Goal: Complete application form: Complete application form

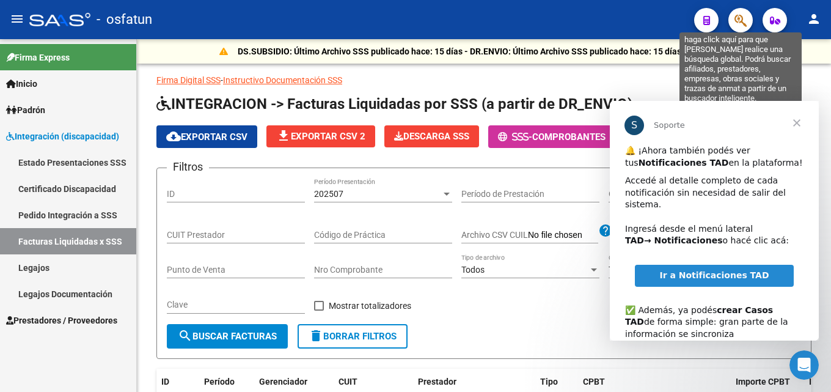
click at [743, 15] on icon "button" at bounding box center [740, 20] width 12 height 14
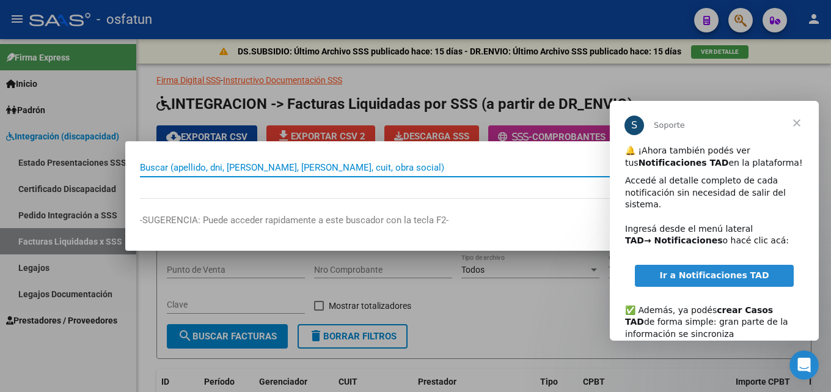
click at [408, 163] on input "Buscar (apellido, dni, [PERSON_NAME], [PERSON_NAME], cuit, obra social)" at bounding box center [409, 167] width 538 height 11
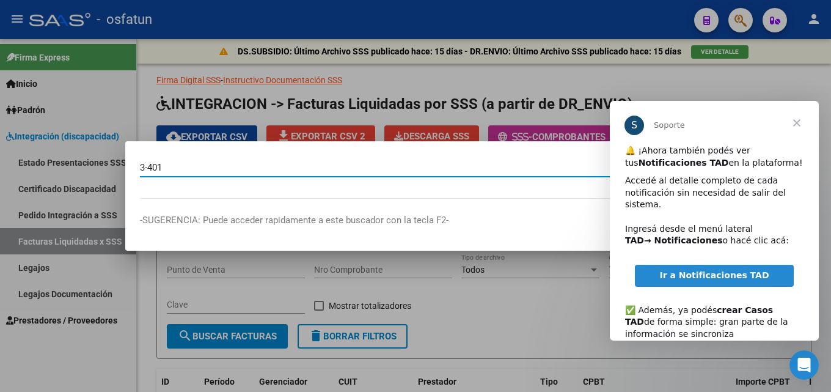
type input "3-401"
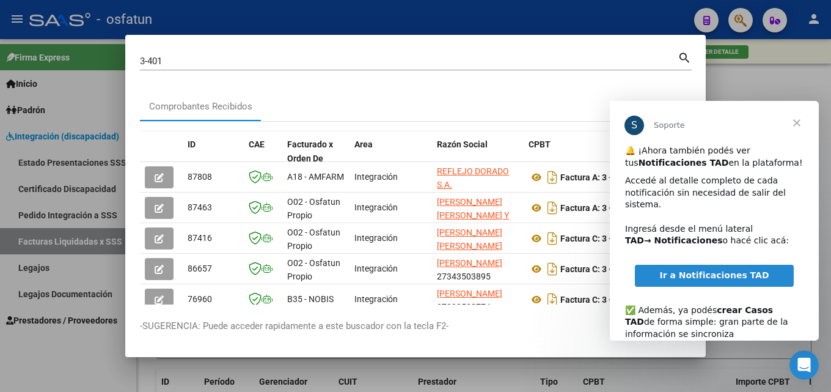
click at [795, 123] on span "Cerrar" at bounding box center [797, 123] width 44 height 44
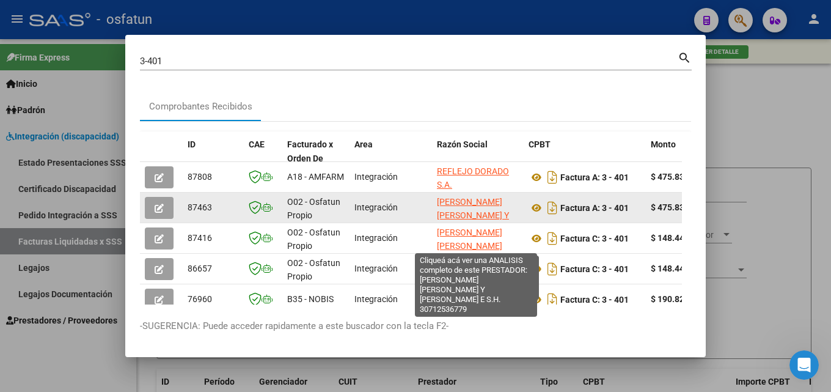
click at [467, 197] on span "[PERSON_NAME] [PERSON_NAME] Y [PERSON_NAME] E S.H." at bounding box center [473, 222] width 72 height 51
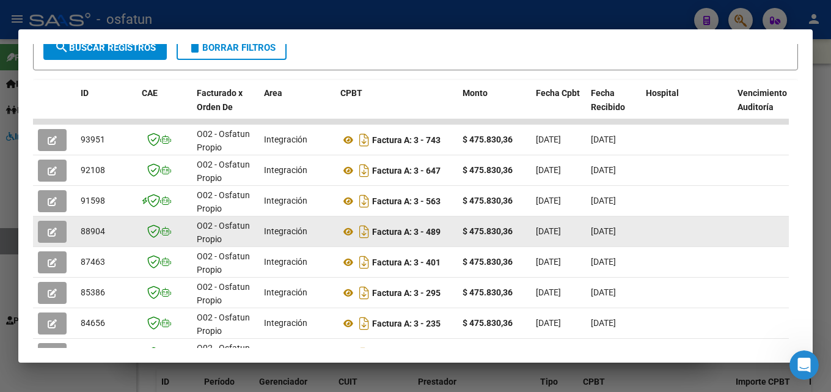
scroll to position [272, 0]
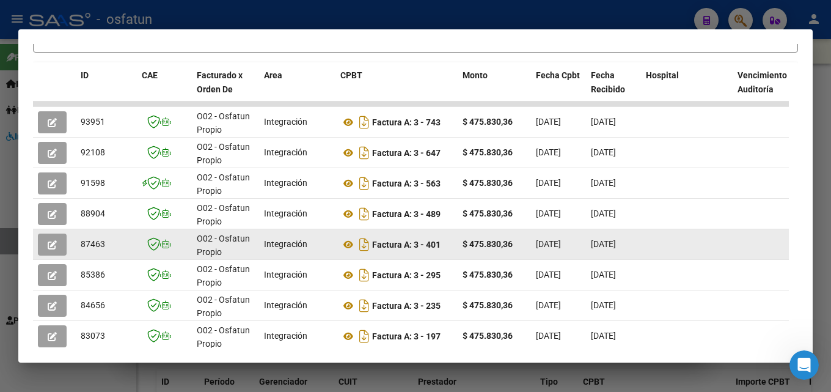
click at [49, 249] on icon "button" at bounding box center [52, 244] width 9 height 9
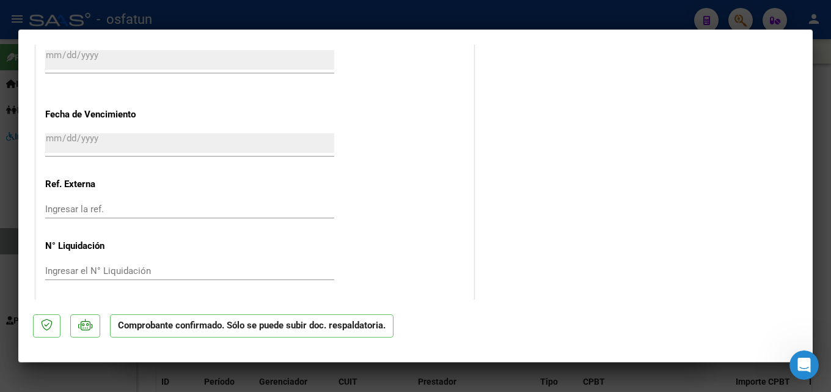
scroll to position [1022, 0]
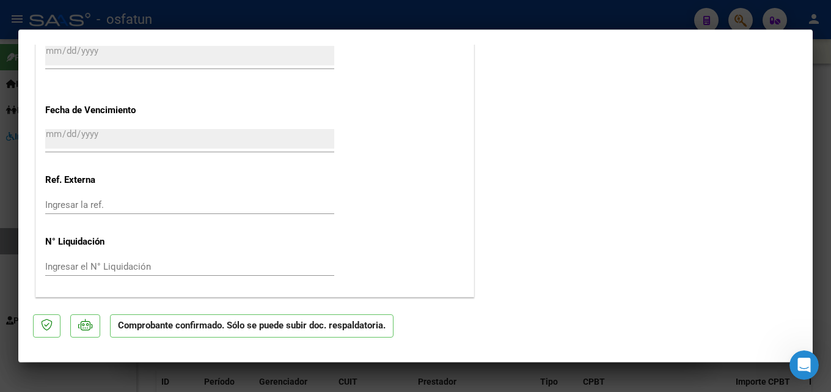
click at [637, 7] on div at bounding box center [415, 196] width 831 height 392
type input "$ 0,00"
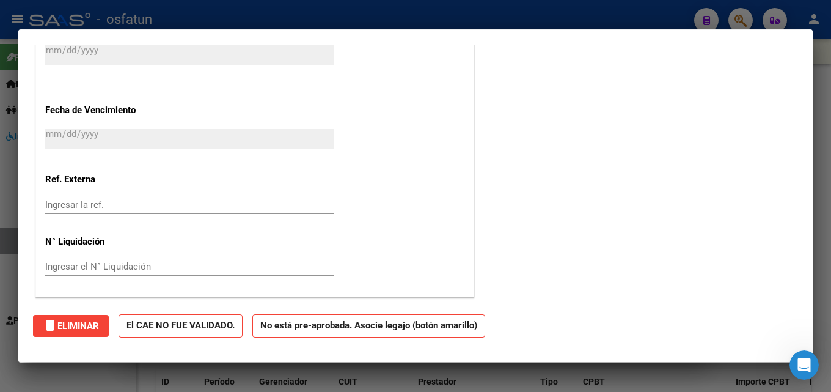
scroll to position [0, 0]
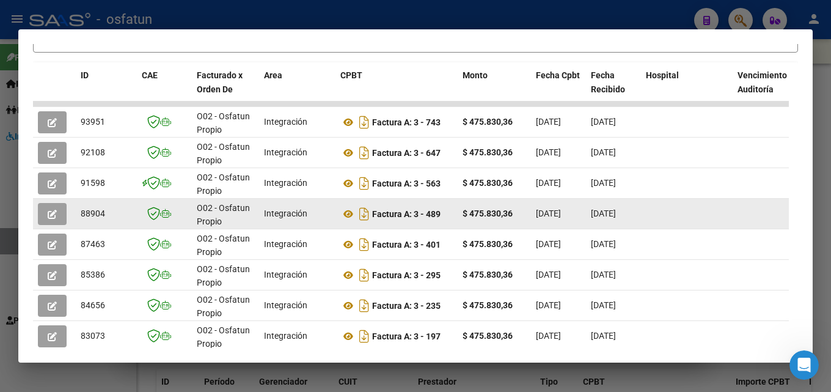
click at [57, 216] on button "button" at bounding box center [52, 214] width 29 height 22
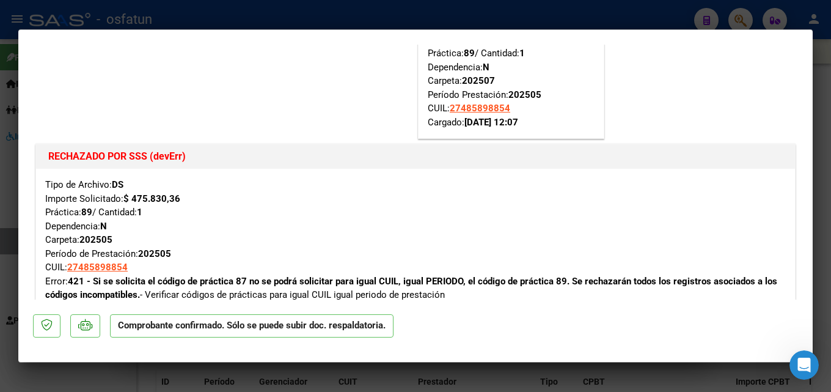
scroll to position [244, 0]
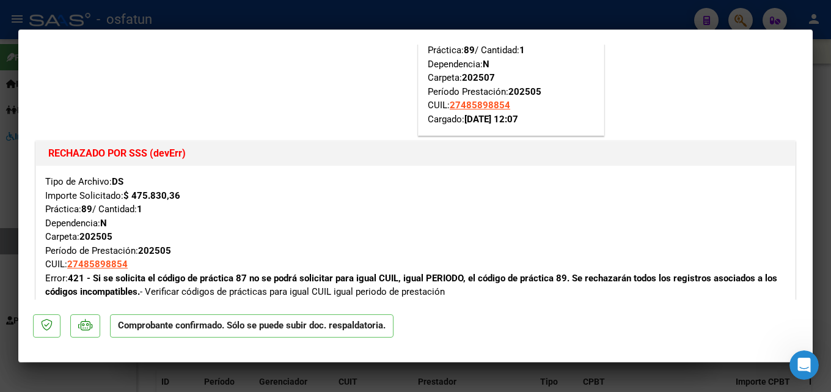
drag, startPoint x: 48, startPoint y: 156, endPoint x: 151, endPoint y: 156, distance: 103.2
click at [151, 156] on h1 "RECHAZADO POR SSS (devErr)" at bounding box center [415, 153] width 734 height 15
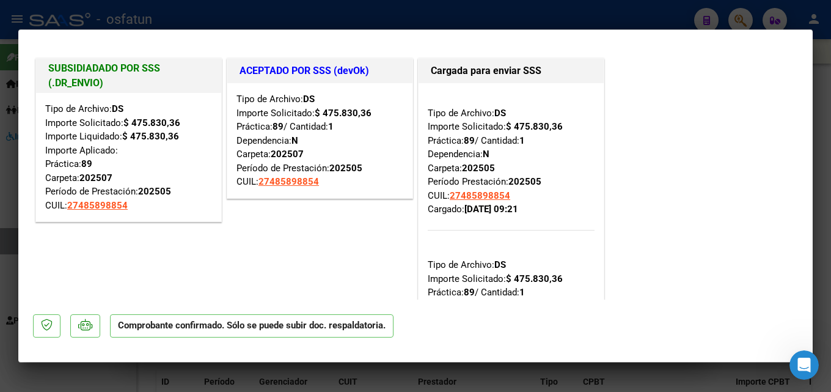
scroll to position [0, 0]
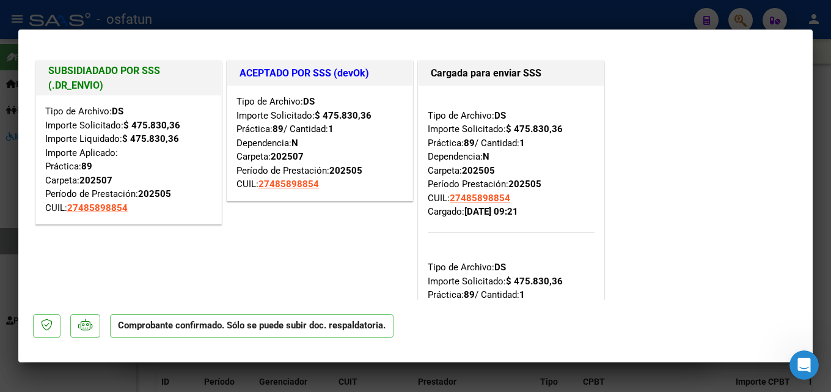
click at [544, 7] on div at bounding box center [415, 196] width 831 height 392
type input "$ 0,00"
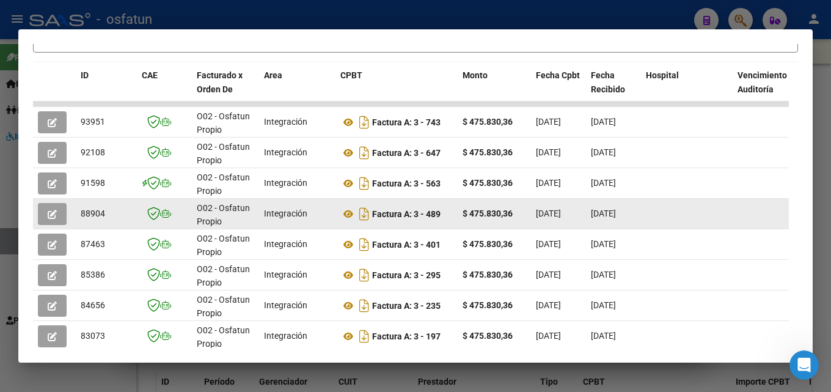
click at [51, 219] on icon "button" at bounding box center [52, 214] width 9 height 9
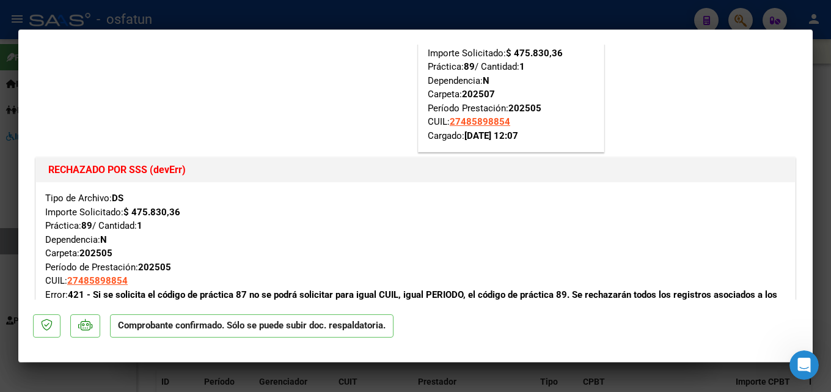
scroll to position [244, 0]
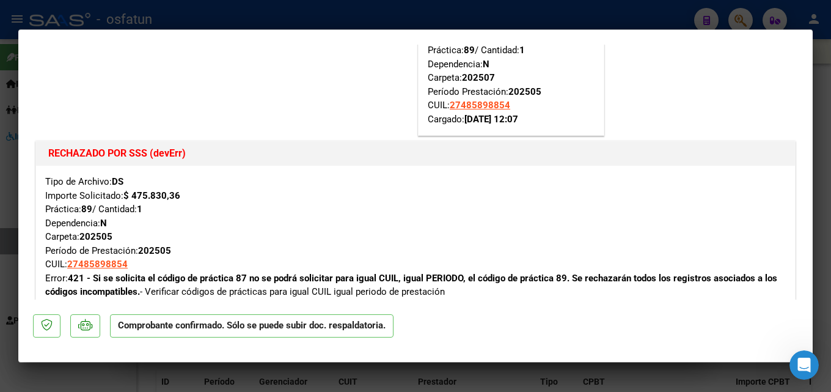
click at [630, 26] on div at bounding box center [415, 196] width 831 height 392
type input "$ 0,00"
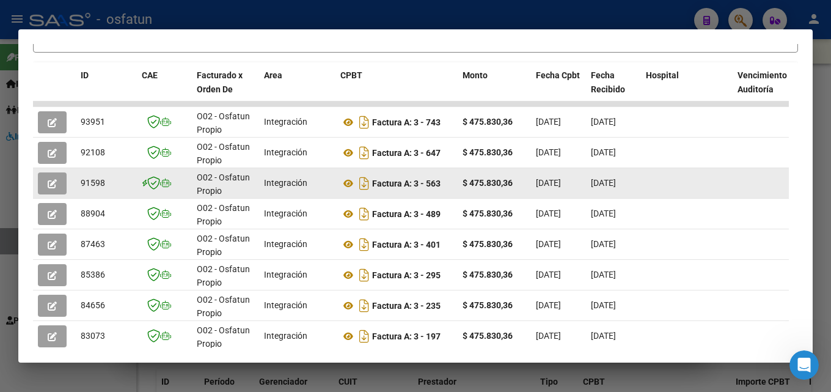
click at [54, 188] on icon "button" at bounding box center [52, 183] width 9 height 9
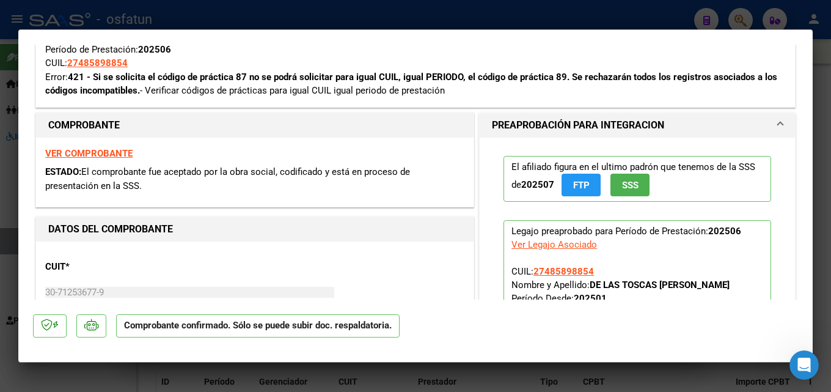
scroll to position [550, 0]
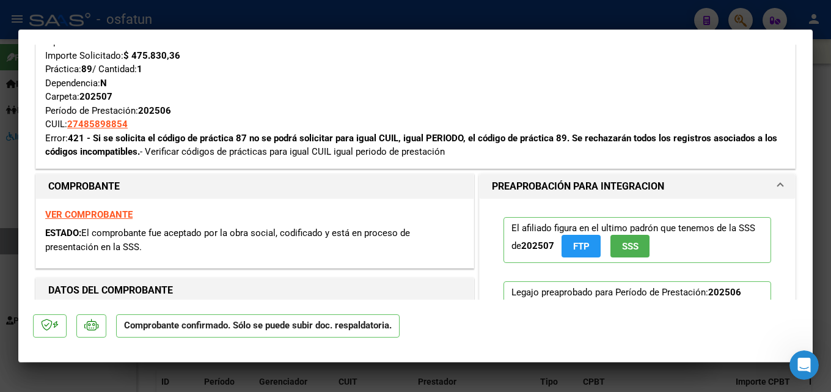
click at [481, 23] on div at bounding box center [415, 196] width 831 height 392
type input "$ 0,00"
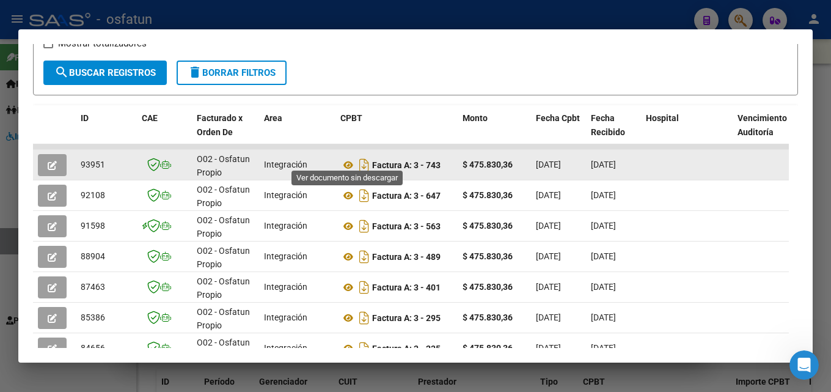
scroll to position [211, 0]
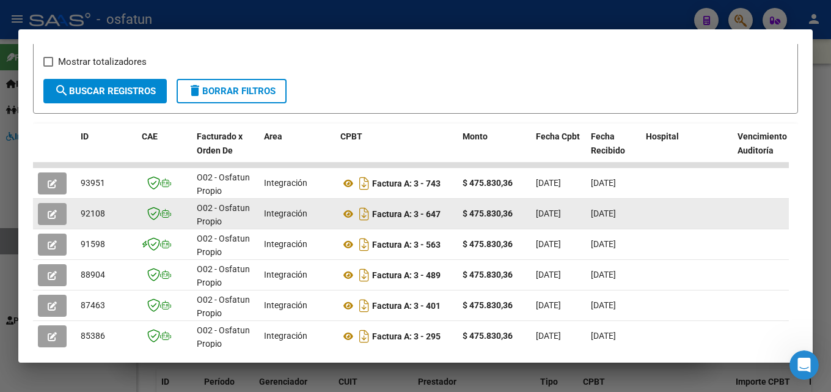
click at [54, 213] on span "button" at bounding box center [52, 213] width 9 height 11
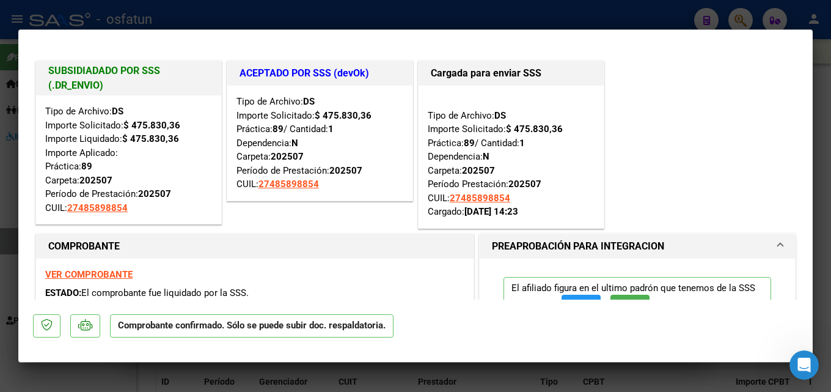
scroll to position [61, 0]
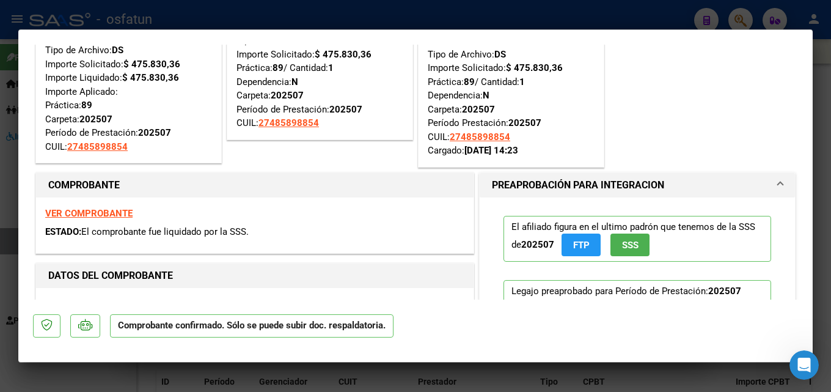
click at [641, 7] on div at bounding box center [415, 196] width 831 height 392
type input "$ 0,00"
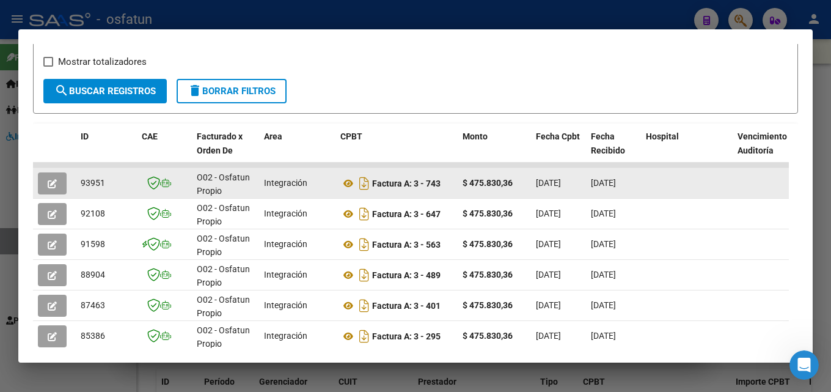
click at [57, 188] on button "button" at bounding box center [52, 183] width 29 height 22
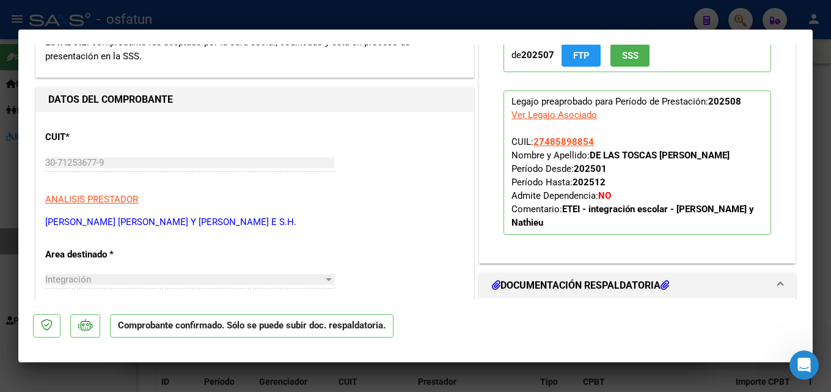
scroll to position [428, 0]
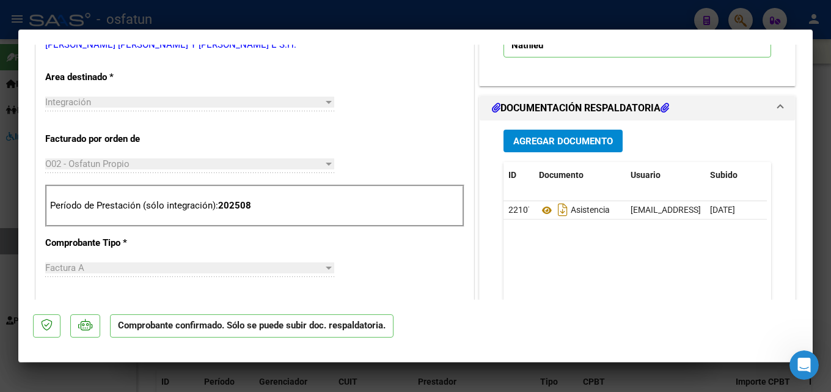
click at [414, 7] on div at bounding box center [415, 196] width 831 height 392
type input "$ 0,00"
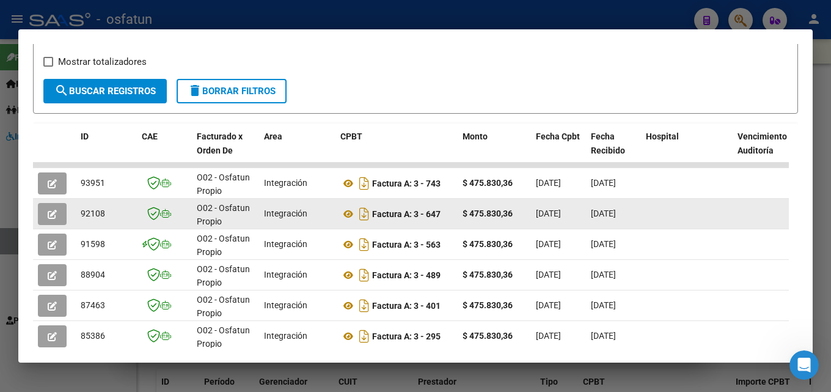
click at [52, 217] on icon "button" at bounding box center [52, 214] width 9 height 9
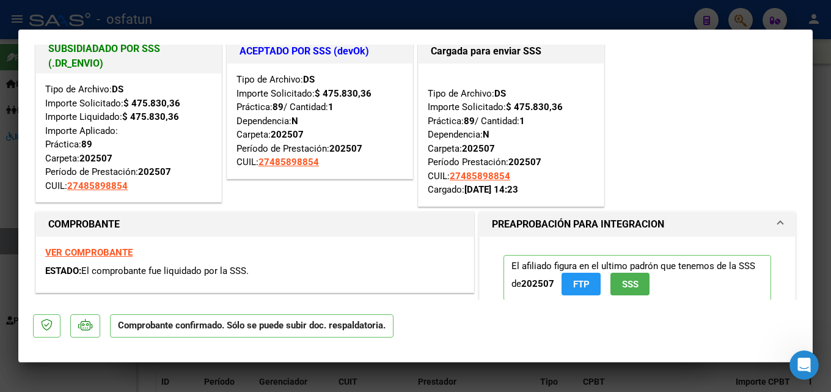
scroll to position [0, 0]
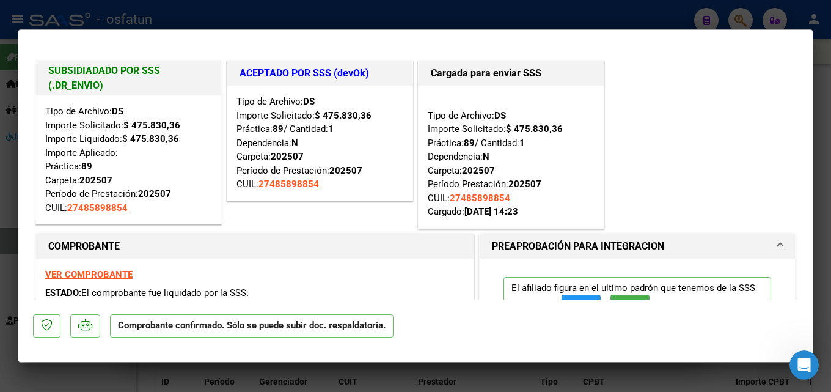
click at [481, 18] on div at bounding box center [415, 196] width 831 height 392
type input "$ 0,00"
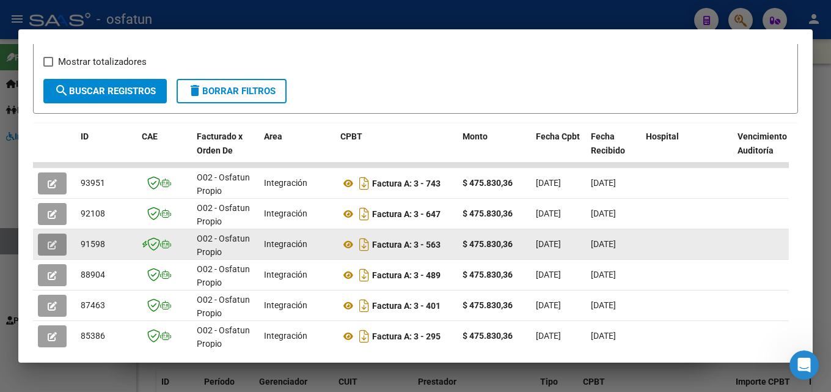
click at [46, 246] on button "button" at bounding box center [52, 244] width 29 height 22
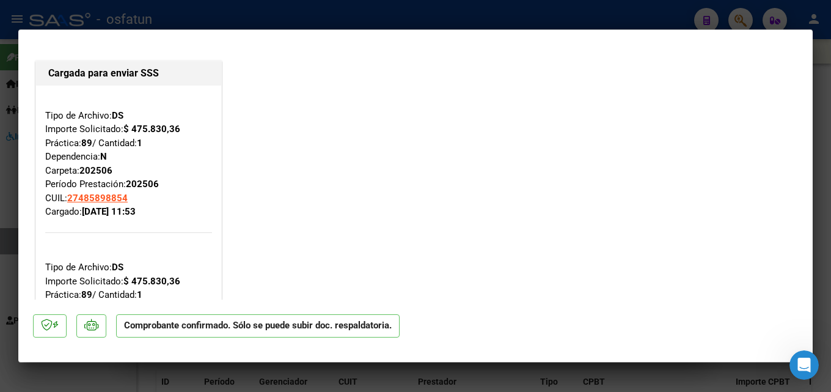
click at [360, 9] on div at bounding box center [415, 196] width 831 height 392
type input "$ 0,00"
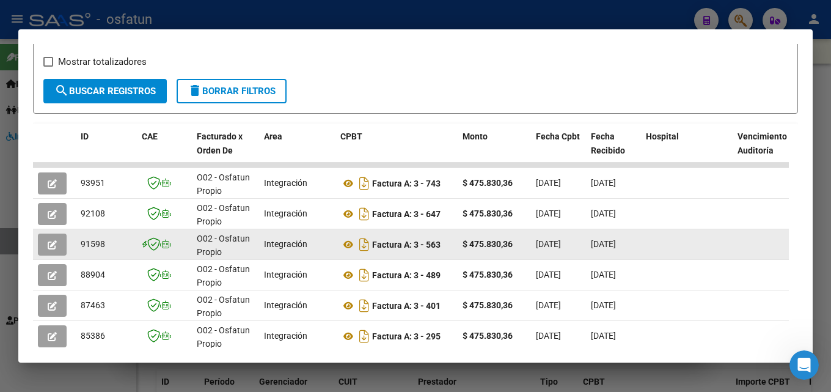
click at [51, 243] on button "button" at bounding box center [52, 244] width 29 height 22
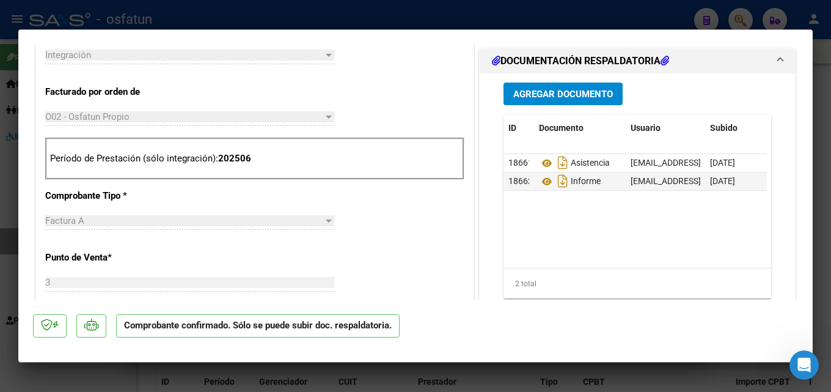
scroll to position [1038, 0]
